Goal: Task Accomplishment & Management: Use online tool/utility

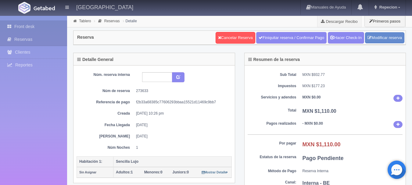
click at [20, 28] on link "Front desk" at bounding box center [33, 26] width 67 height 12
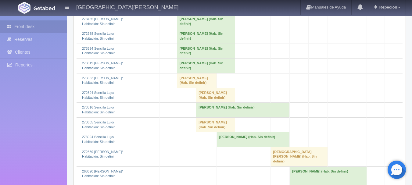
scroll to position [488, 0]
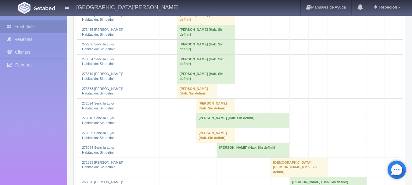
click at [184, 98] on td "[PERSON_NAME] (Hab. Sin definir)" at bounding box center [197, 91] width 40 height 15
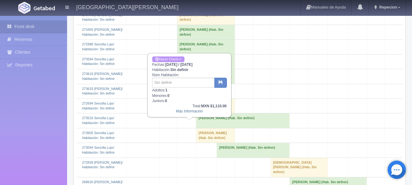
click at [169, 57] on link "Hacer Check-n" at bounding box center [168, 59] width 32 height 6
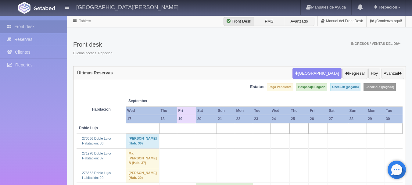
scroll to position [488, 0]
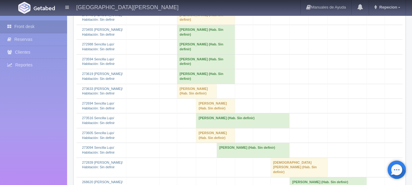
click at [187, 98] on td "angelica maria atilano (Hab. Sin definir)" at bounding box center [197, 91] width 40 height 15
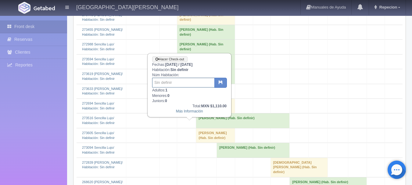
click at [180, 83] on input "text" at bounding box center [183, 83] width 62 height 10
type input "13"
click at [222, 83] on icon "button" at bounding box center [221, 82] width 4 height 4
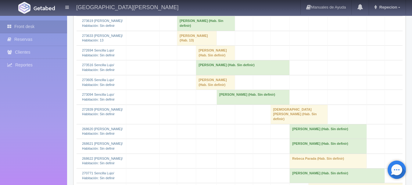
scroll to position [480, 0]
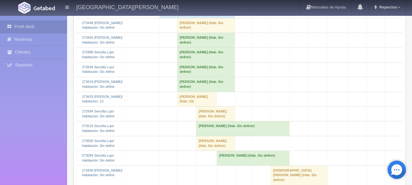
click at [199, 92] on td "[PERSON_NAME] (Hab. Sin definir)" at bounding box center [206, 84] width 58 height 15
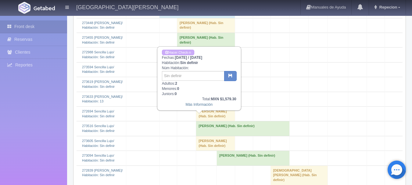
click at [199, 92] on td "[PERSON_NAME] (Hab. Sin definir)" at bounding box center [206, 84] width 58 height 15
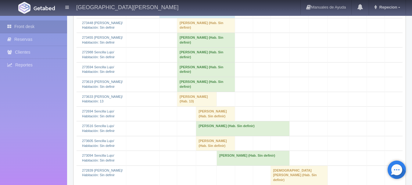
click at [208, 77] on td "[PERSON_NAME] (Hab. Sin definir)" at bounding box center [206, 69] width 58 height 15
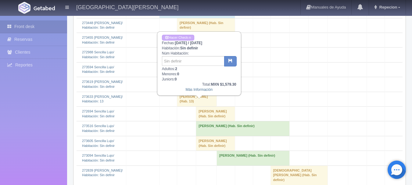
click at [208, 77] on td "[PERSON_NAME] (Hab. Sin definir)" at bounding box center [206, 69] width 58 height 15
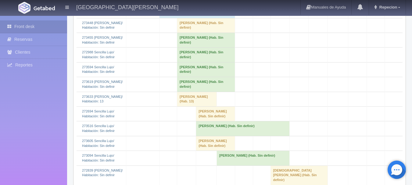
click at [204, 62] on td "[PERSON_NAME] (Hab. Sin definir)" at bounding box center [206, 55] width 58 height 15
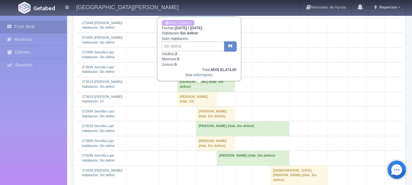
click at [204, 62] on td "[PERSON_NAME] (Hab. Sin definir)" at bounding box center [206, 55] width 58 height 15
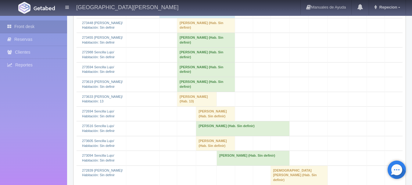
click at [211, 47] on td "[PERSON_NAME] (Hab. Sin definir)" at bounding box center [206, 40] width 58 height 15
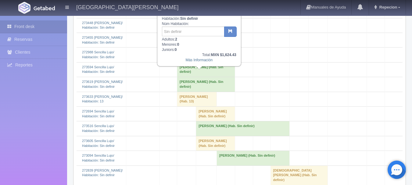
click at [211, 47] on td "[PERSON_NAME] (Hab. Sin definir)" at bounding box center [206, 40] width 58 height 15
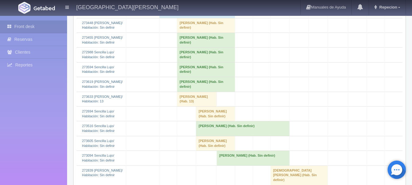
click at [191, 33] on td "[PERSON_NAME] (Hab. Sin definir)" at bounding box center [206, 25] width 58 height 15
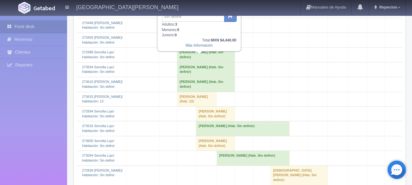
click at [192, 33] on td "[PERSON_NAME] (Hab. Sin definir)" at bounding box center [206, 25] width 58 height 15
